Goal: Task Accomplishment & Management: Manage account settings

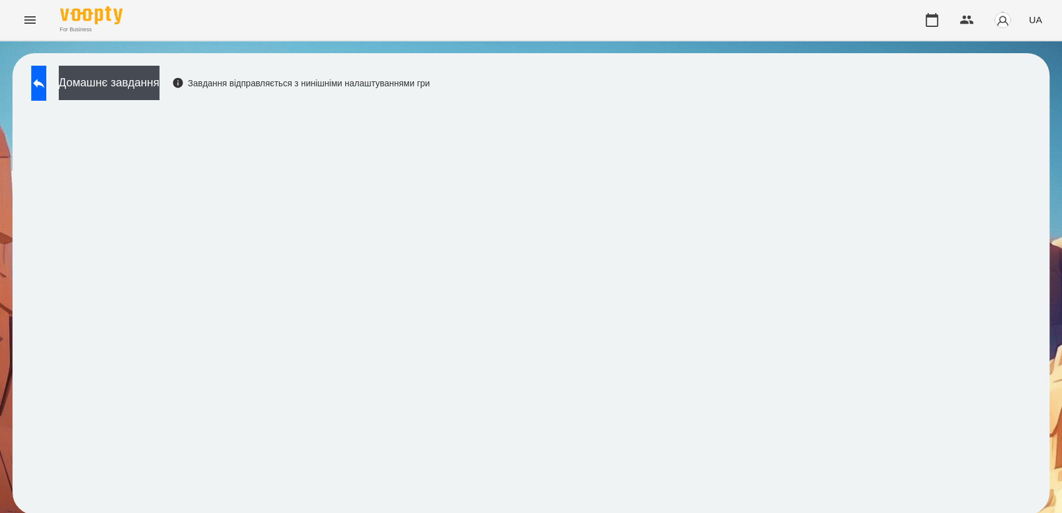
click at [628, 69] on div "Домашнє завдання Завдання відправляється з нинішніми налаштуваннями гри" at bounding box center [531, 283] width 1037 height 461
click at [46, 99] on button at bounding box center [38, 83] width 15 height 35
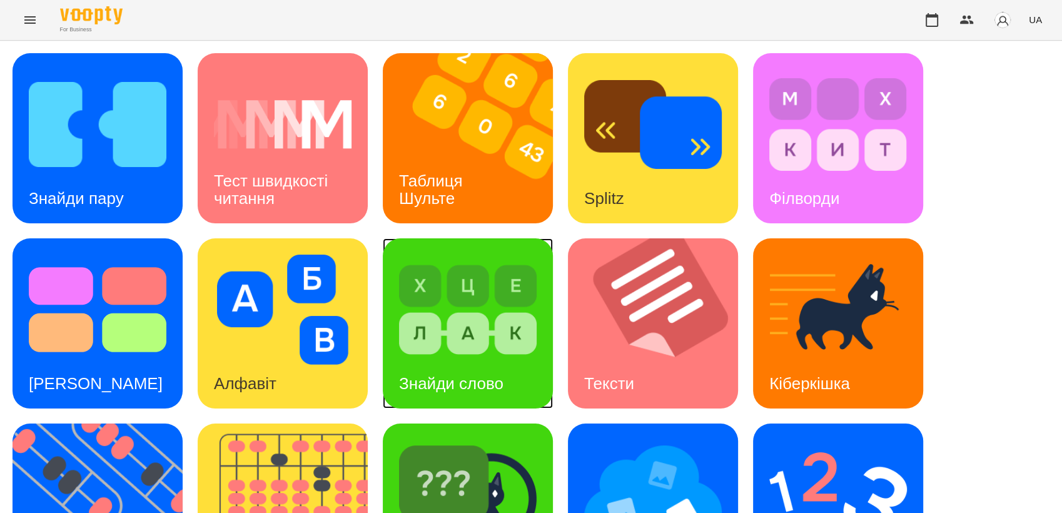
click at [510, 313] on img at bounding box center [468, 310] width 138 height 110
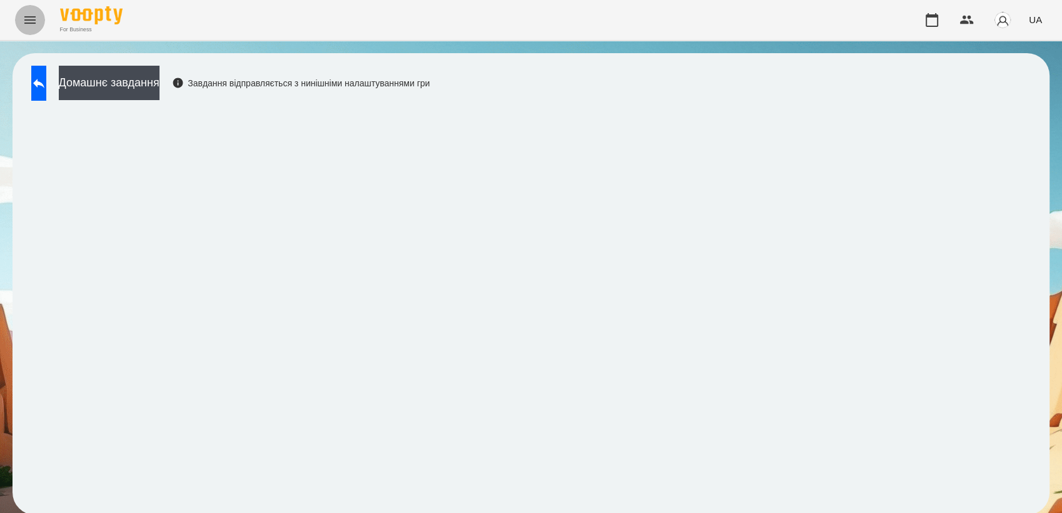
click at [31, 15] on icon "Menu" at bounding box center [30, 20] width 15 height 15
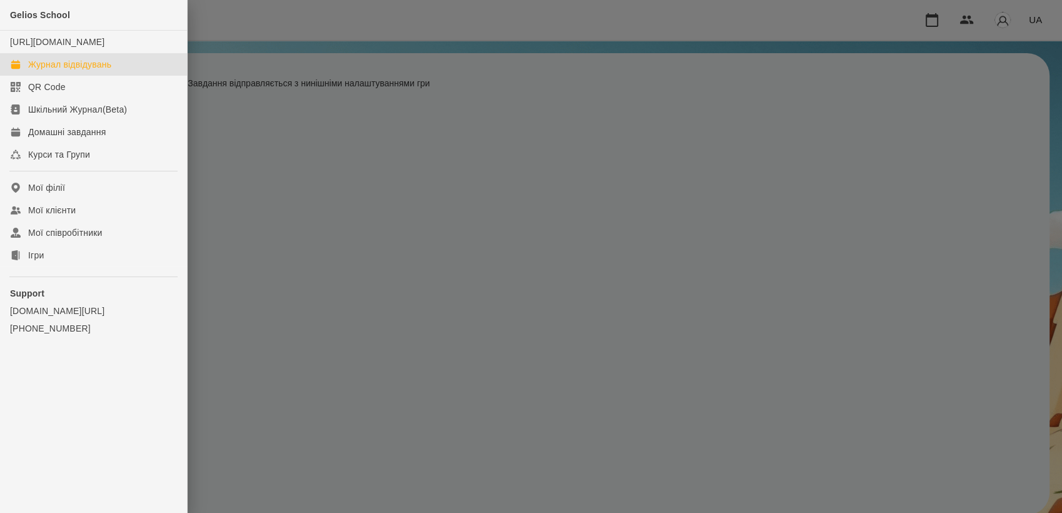
click at [79, 71] on div "Журнал відвідувань" at bounding box center [69, 64] width 83 height 13
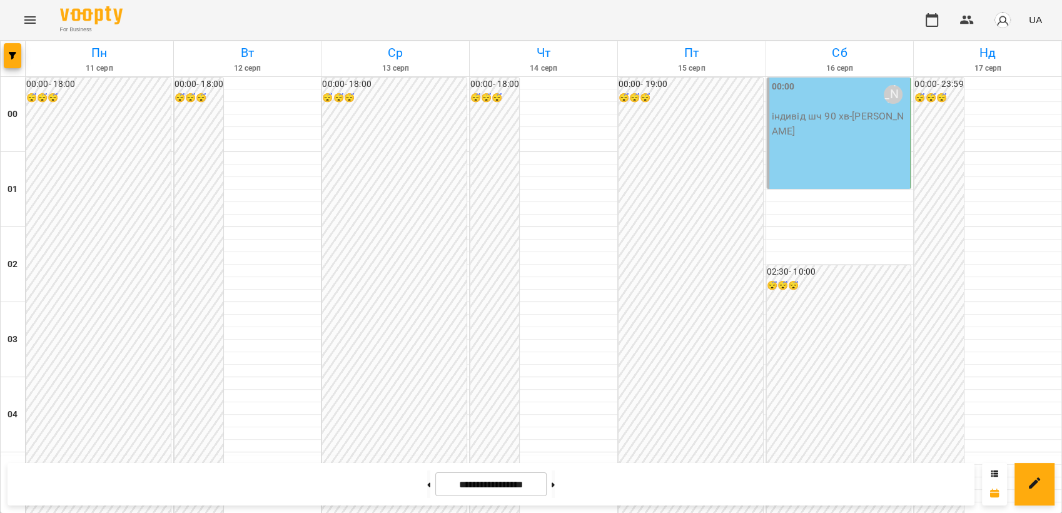
scroll to position [7, 0]
click at [842, 147] on div "00:00 Панасенко Дарина індивід шч 90 хв - Едгар Ясінський" at bounding box center [839, 133] width 144 height 111
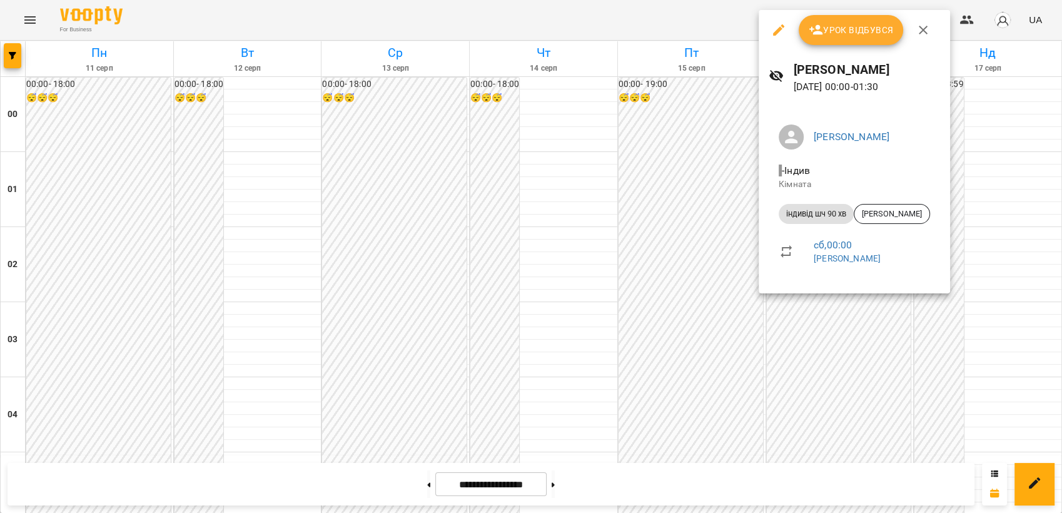
click at [865, 41] on button "Урок відбувся" at bounding box center [851, 30] width 105 height 30
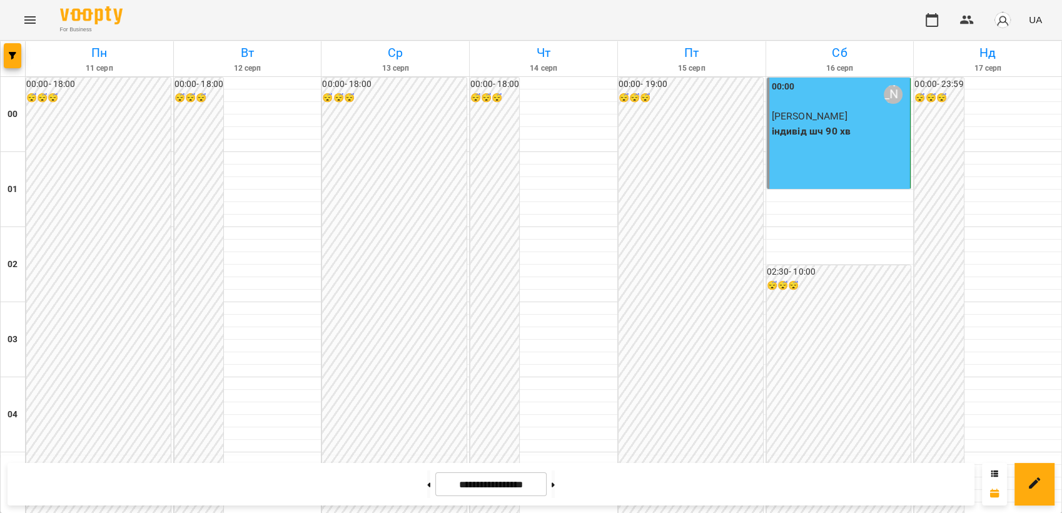
click at [834, 126] on p "індивід шч 90 хв" at bounding box center [840, 131] width 136 height 15
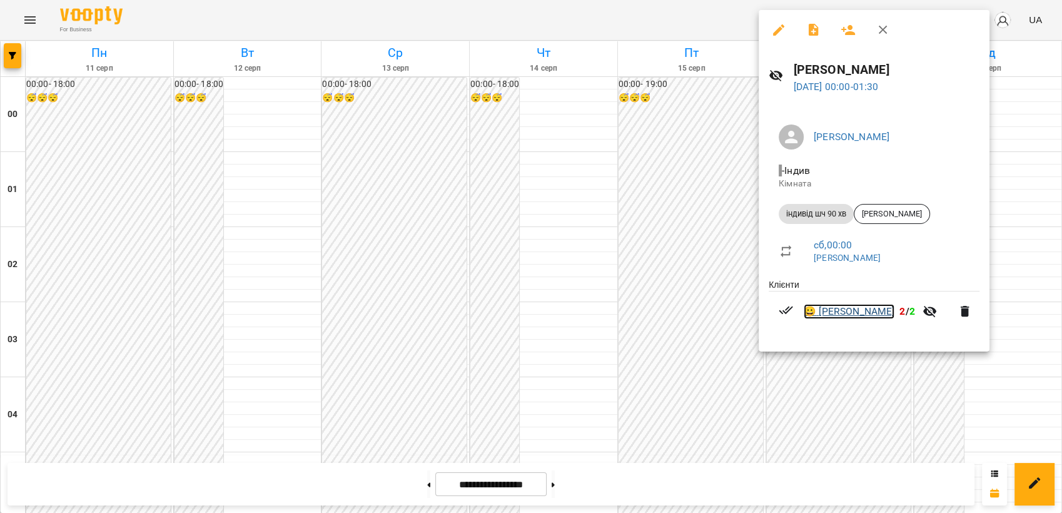
click at [873, 313] on link "😀 Едгар Ясінський" at bounding box center [849, 311] width 91 height 15
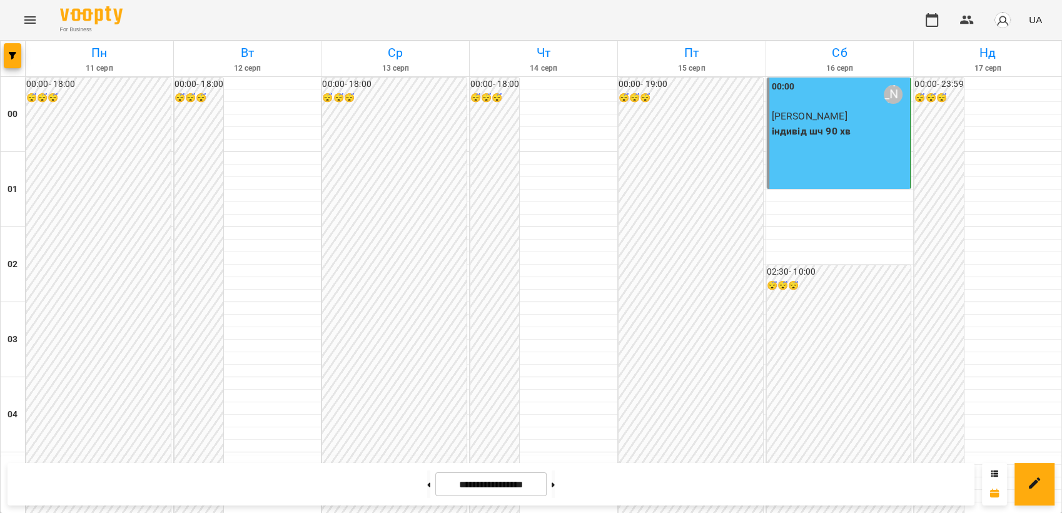
scroll to position [717, 0]
